Goal: Information Seeking & Learning: Learn about a topic

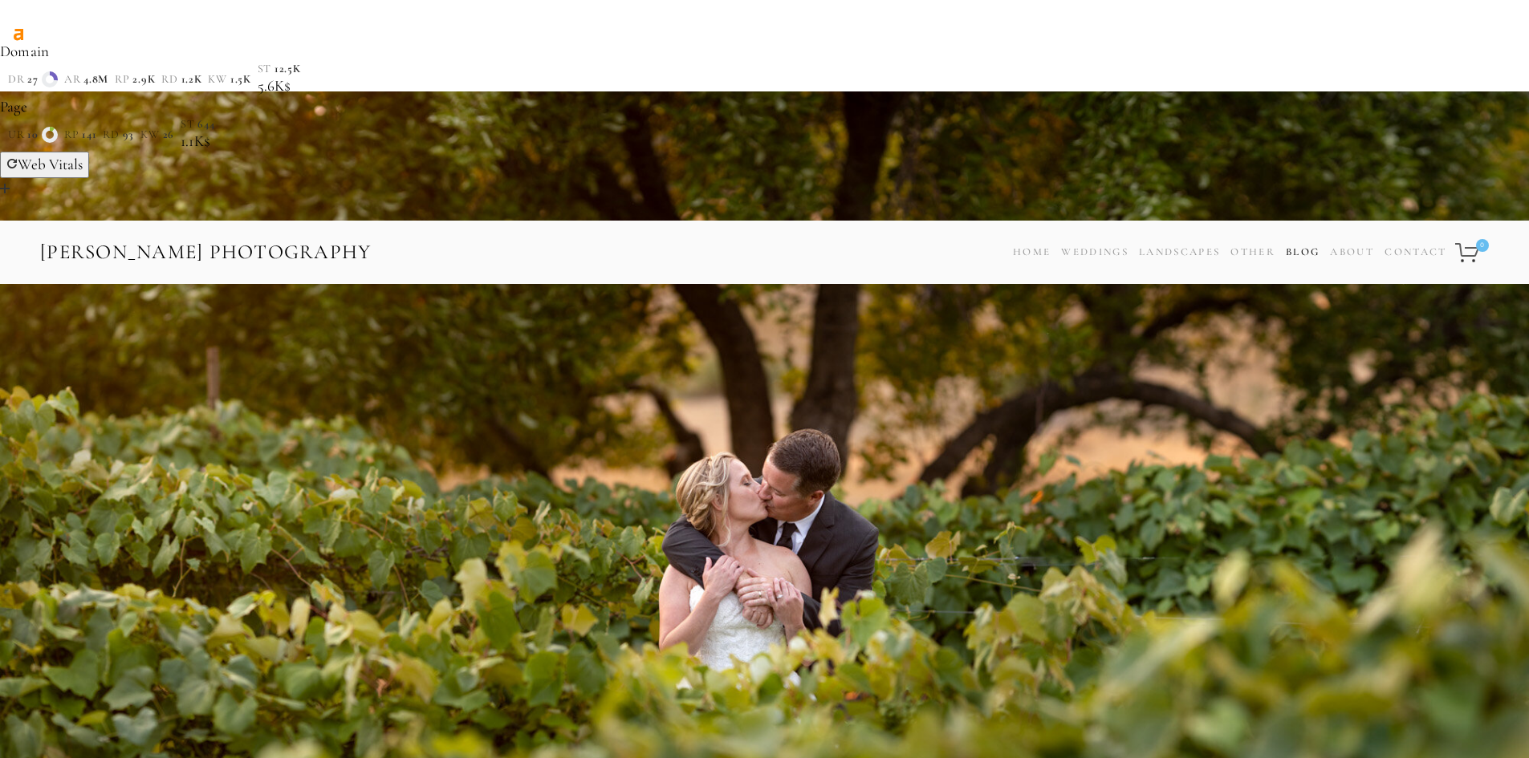
click at [1291, 241] on link "Blog" at bounding box center [1303, 252] width 34 height 23
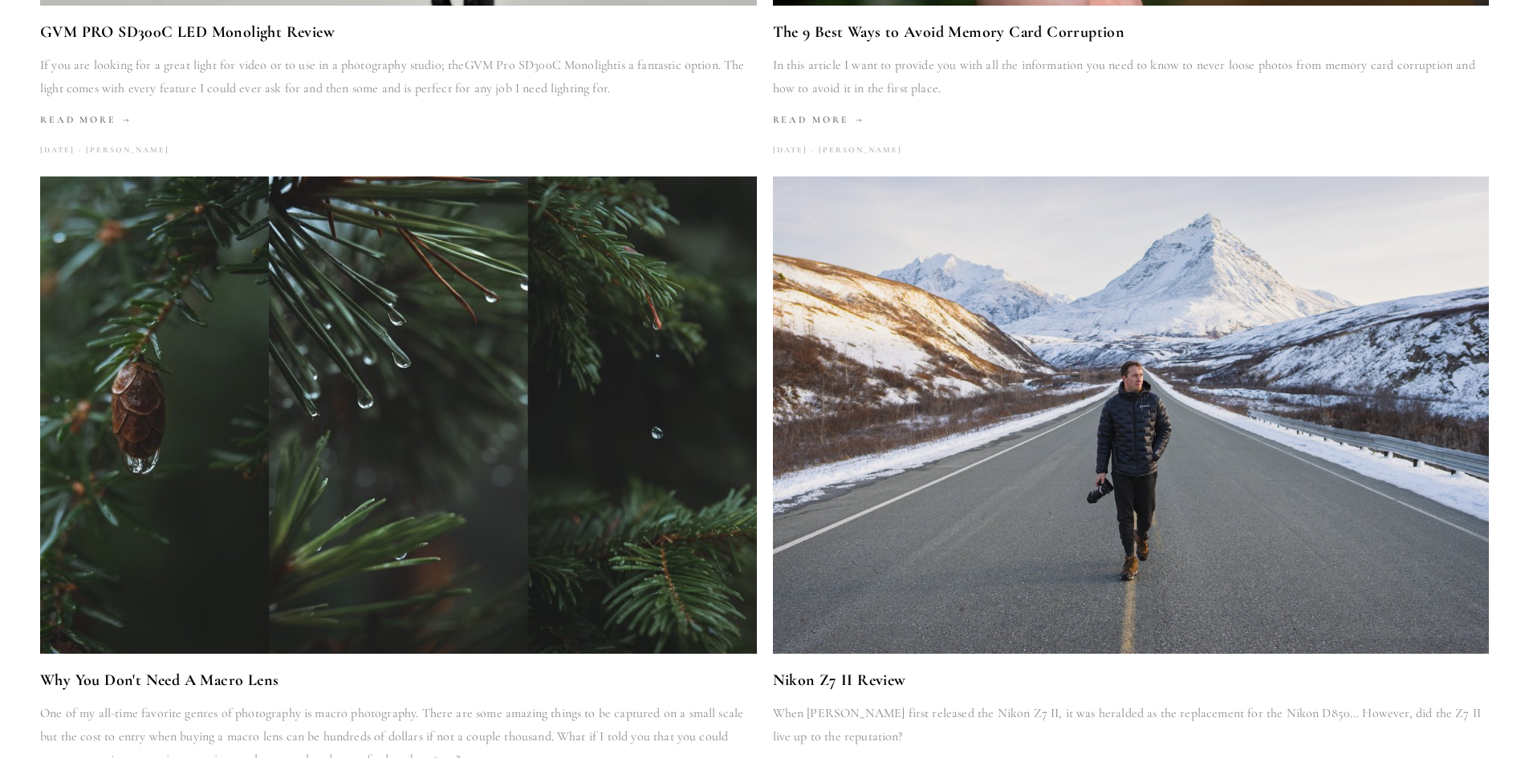
scroll to position [905, 0]
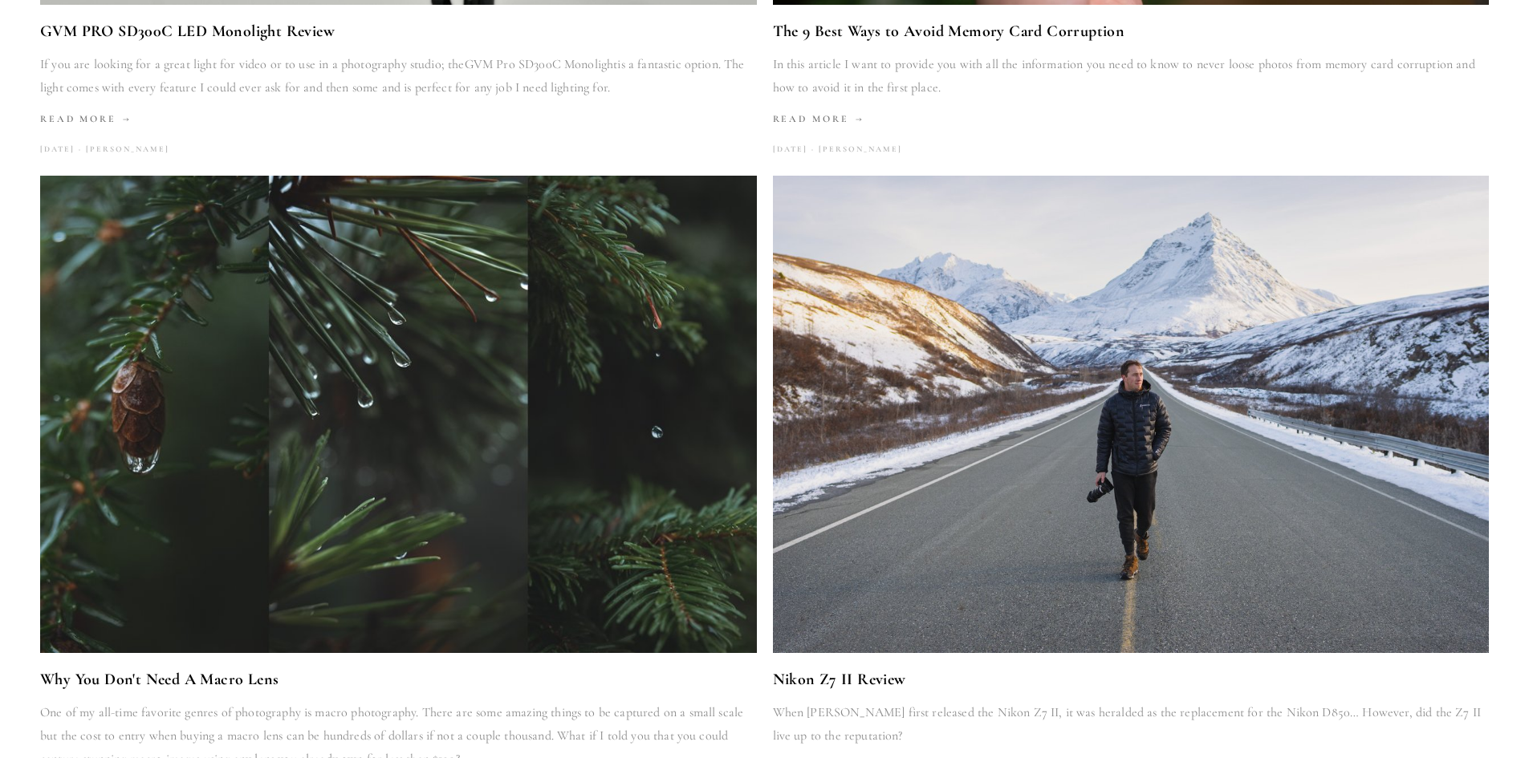
click at [945, 367] on img at bounding box center [1130, 415] width 849 height 478
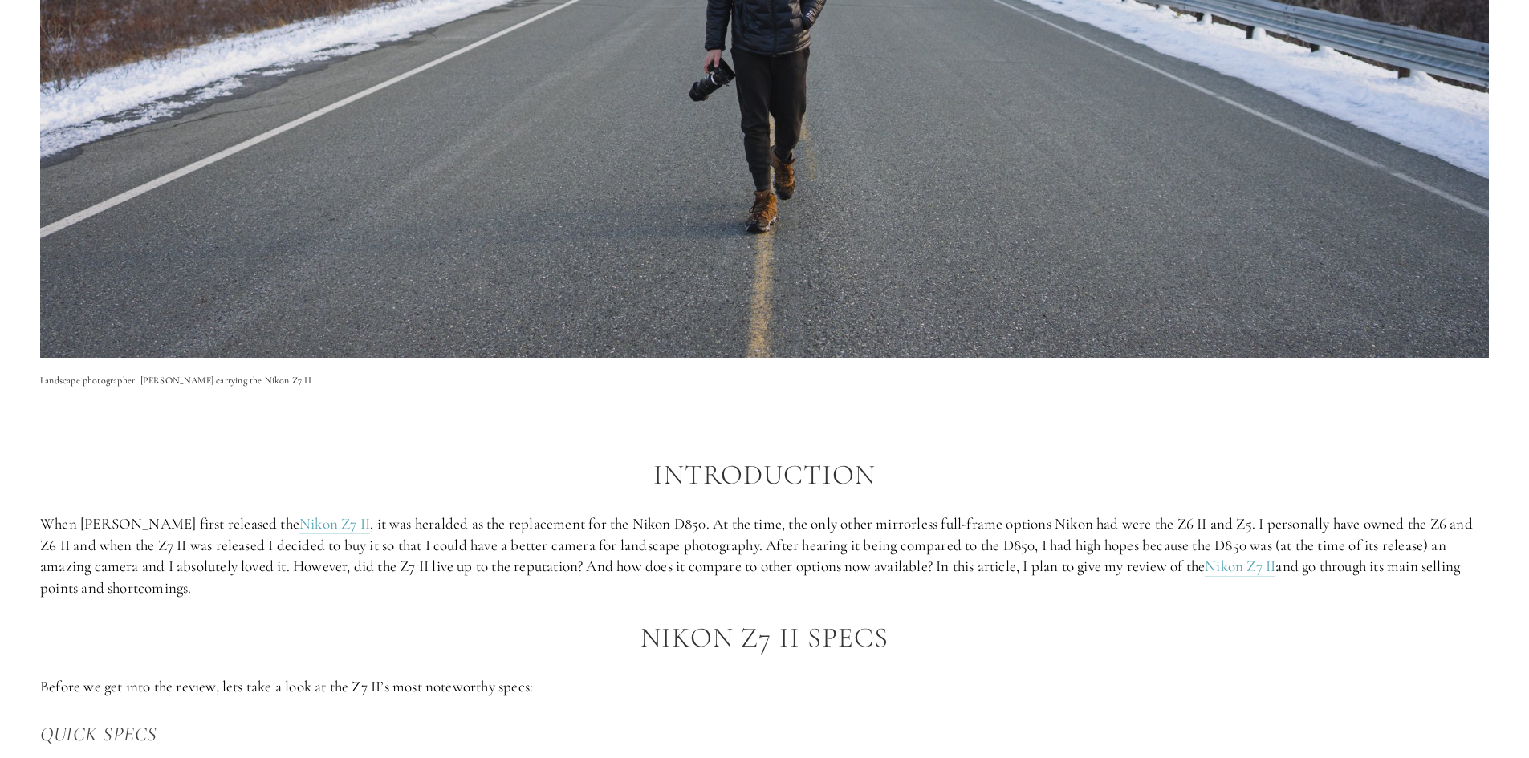
scroll to position [883, 0]
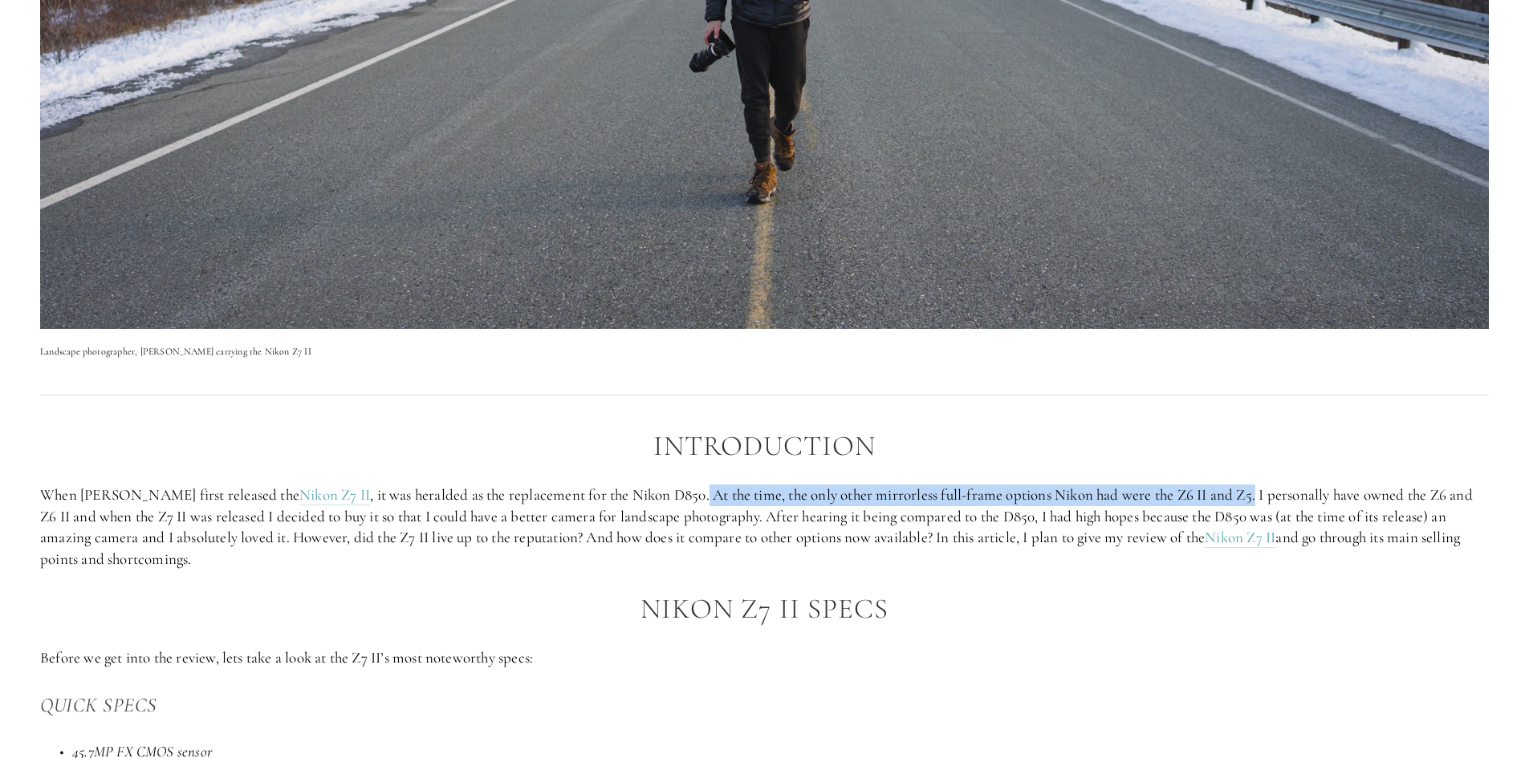
drag, startPoint x: 642, startPoint y: 304, endPoint x: 1194, endPoint y: 307, distance: 552.2
click at [1194, 485] on p "When [PERSON_NAME] first released the Nikon Z7 II , it was heralded as the repl…" at bounding box center [764, 527] width 1449 height 85
copy p "At the time, the only other mirrorless full-frame options Nikon had were the Z6…"
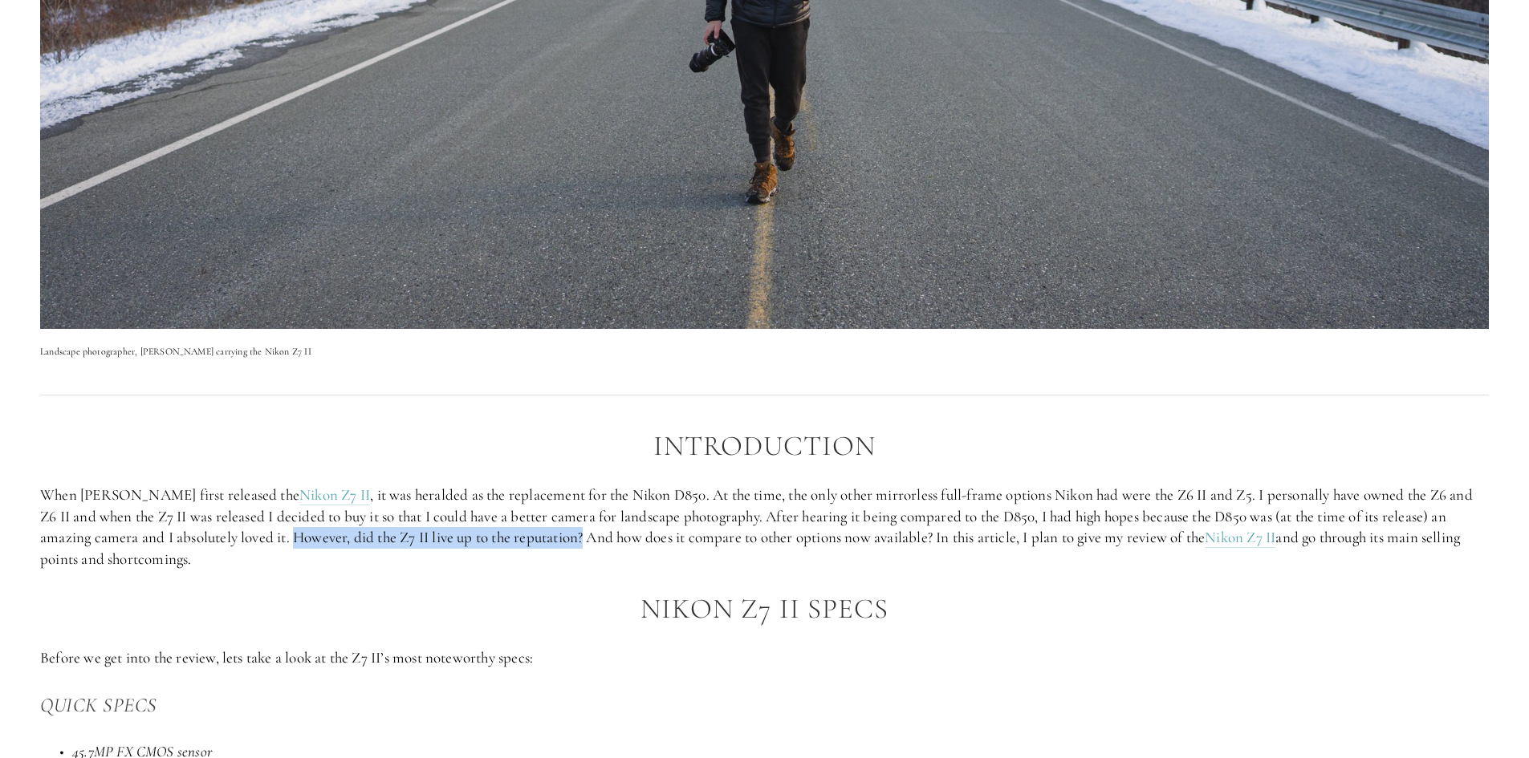
drag, startPoint x: 241, startPoint y: 349, endPoint x: 535, endPoint y: 355, distance: 294.6
click at [535, 485] on p "When [PERSON_NAME] first released the Nikon Z7 II , it was heralded as the repl…" at bounding box center [764, 527] width 1449 height 85
copy p "However, did the Z7 II live up to the reputation?"
